Goal: Transaction & Acquisition: Obtain resource

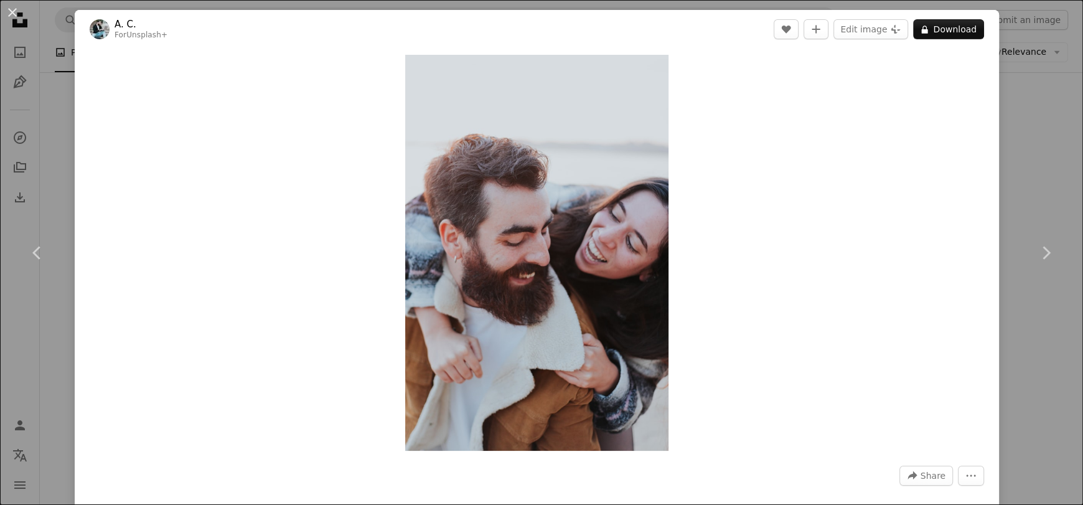
scroll to position [3, 0]
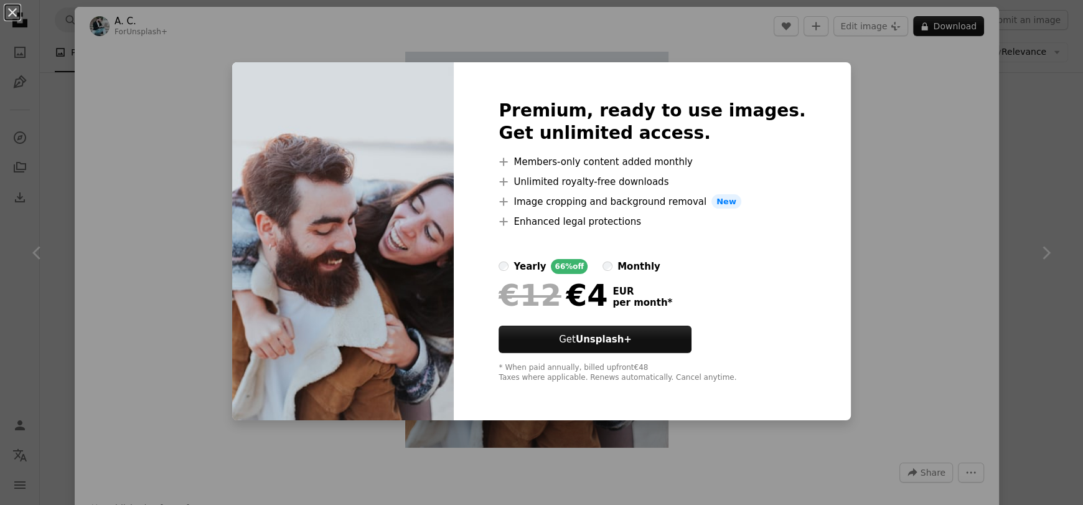
click at [892, 181] on div "An X shape Premium, ready to use images. Get unlimited access. A plus sign Memb…" at bounding box center [541, 252] width 1083 height 505
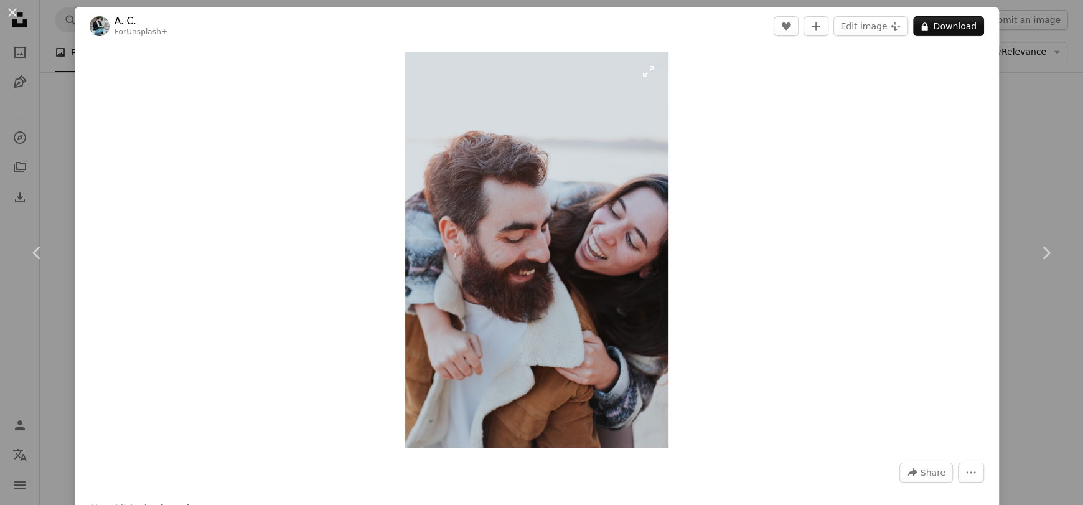
drag, startPoint x: 530, startPoint y: 253, endPoint x: 535, endPoint y: 218, distance: 35.2
click at [535, 218] on img "Zoom in on this image" at bounding box center [537, 250] width 264 height 396
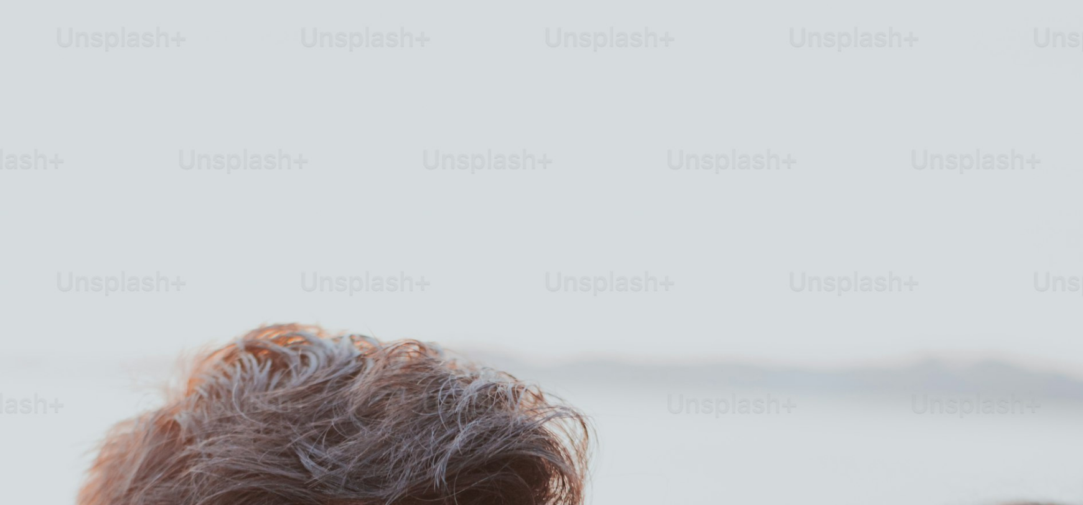
scroll to position [546, 0]
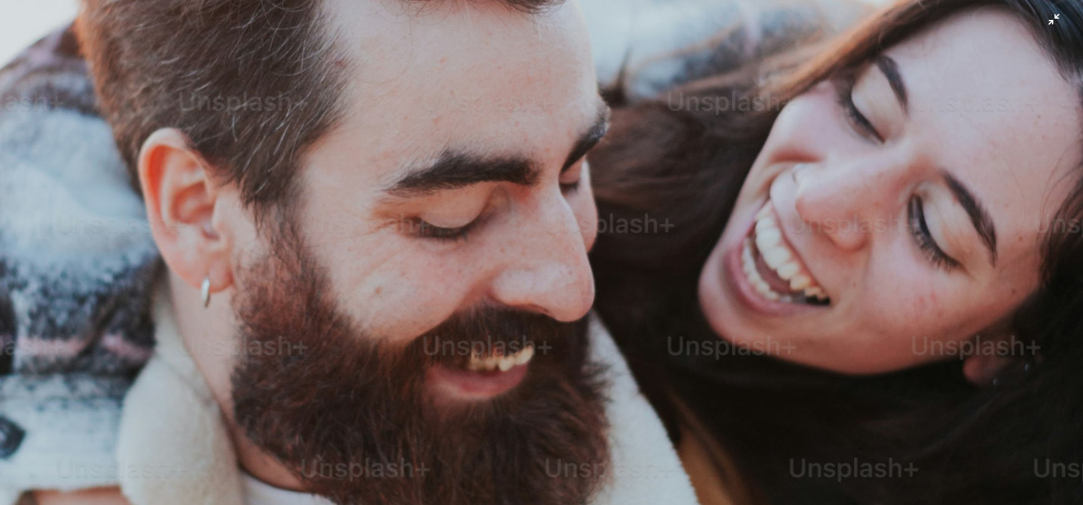
drag, startPoint x: 535, startPoint y: 218, endPoint x: 729, endPoint y: 200, distance: 194.9
click at [729, 200] on img "Zoom out on this image" at bounding box center [541, 267] width 1084 height 1626
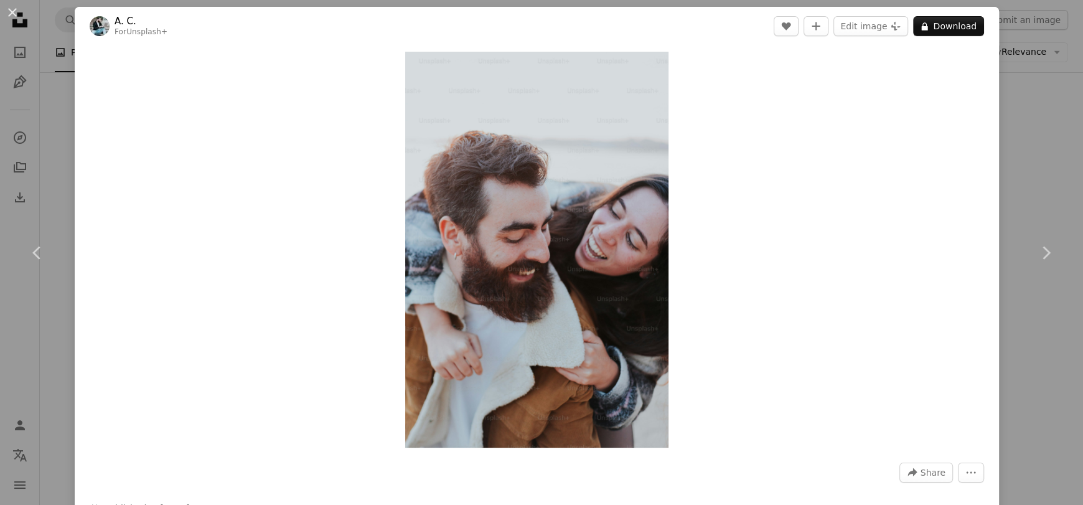
click at [714, 455] on div "A forward-right arrow Share More Actions Calendar outlined Published on [DATE] …" at bounding box center [537, 511] width 924 height 114
click at [943, 27] on button "A lock Download" at bounding box center [948, 26] width 71 height 20
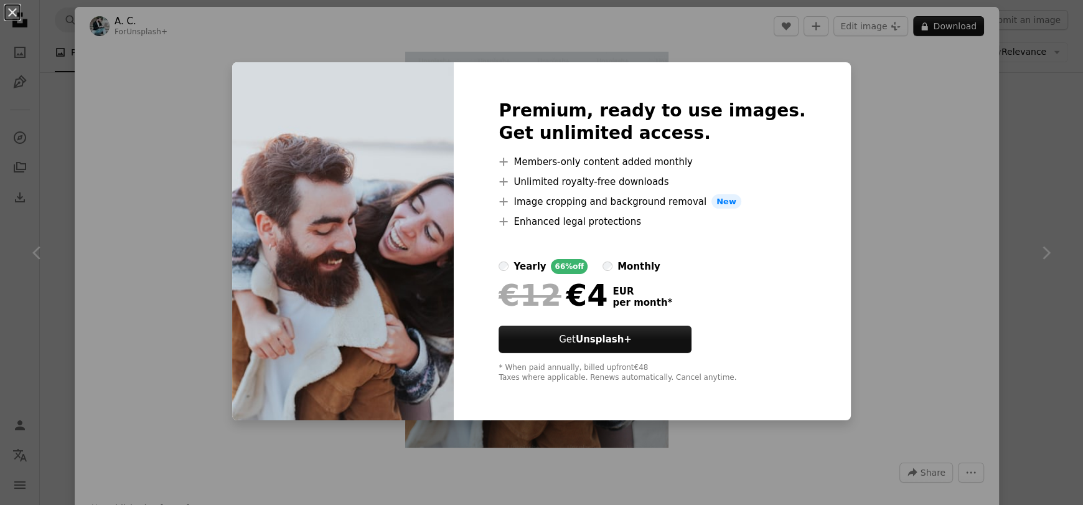
click at [853, 251] on div "An X shape Premium, ready to use images. Get unlimited access. A plus sign Memb…" at bounding box center [541, 252] width 1083 height 505
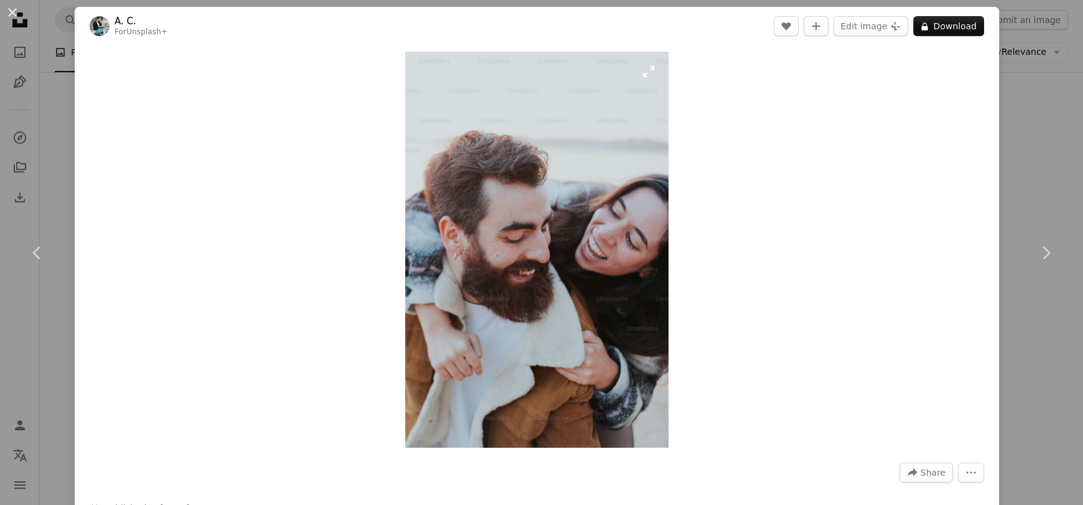
click at [531, 243] on img "Zoom in on this image" at bounding box center [537, 250] width 264 height 396
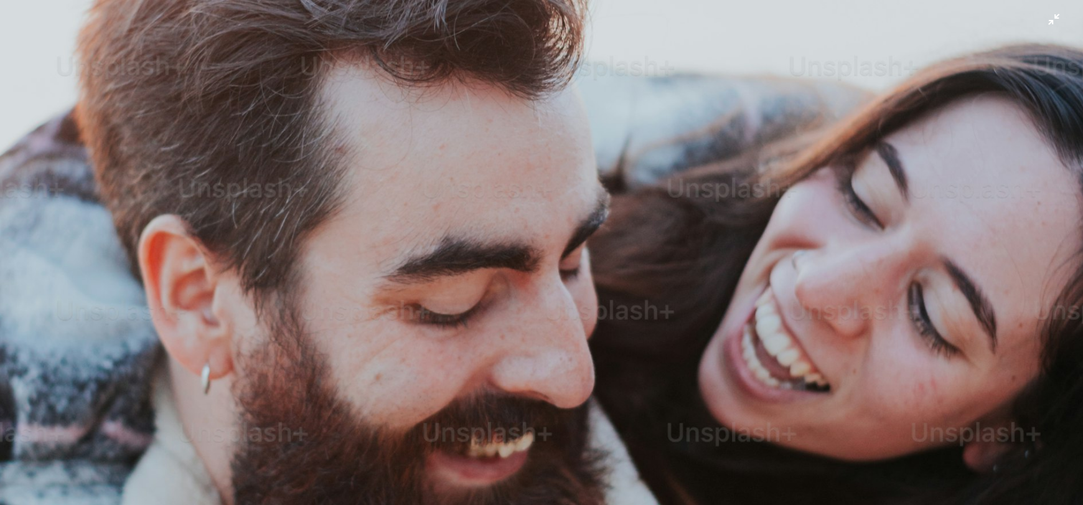
scroll to position [413, 0]
